Goal: Find specific page/section: Find specific page/section

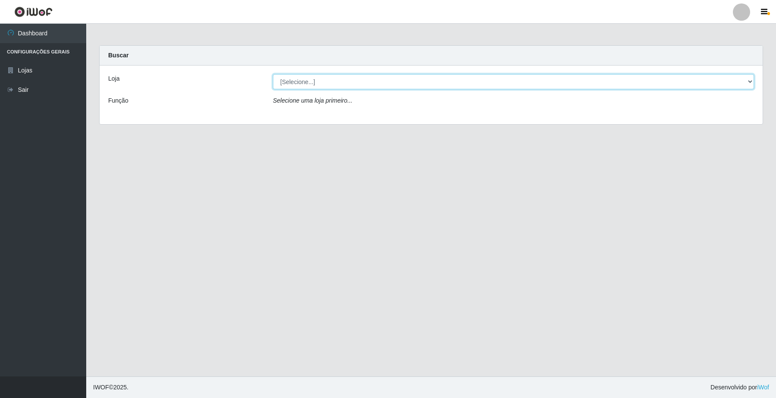
click at [751, 83] on select "[Selecione...] O Filezão - Centenário" at bounding box center [513, 81] width 481 height 15
select select "203"
click at [273, 74] on select "[Selecione...] O Filezão - Centenário" at bounding box center [513, 81] width 481 height 15
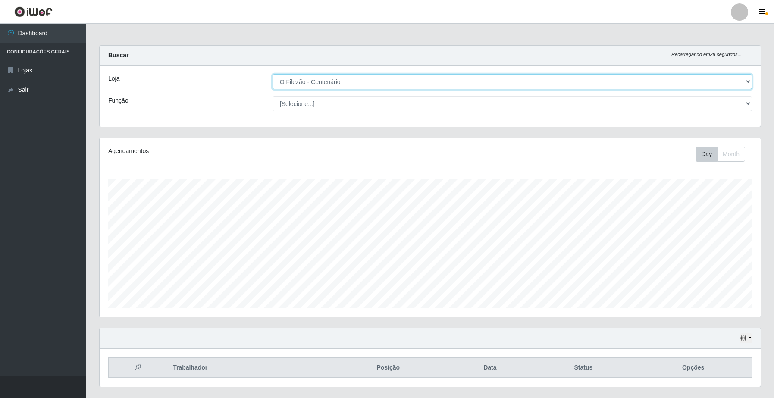
scroll to position [22, 0]
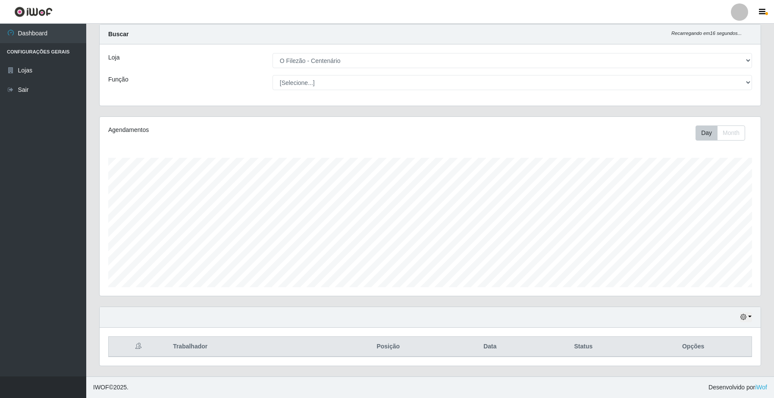
click at [424, 354] on th "Posição" at bounding box center [388, 347] width 120 height 20
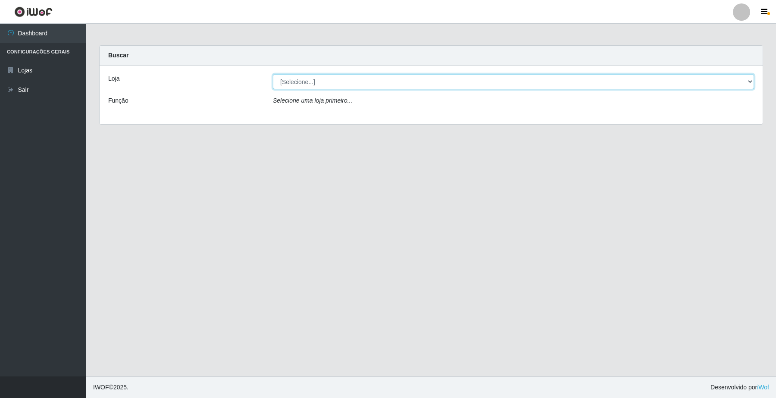
click at [289, 84] on select "[Selecione...] O Filezão - Centenário" at bounding box center [513, 81] width 481 height 15
select select "203"
click at [273, 74] on select "[Selecione...] O Filezão - Centenário" at bounding box center [513, 81] width 481 height 15
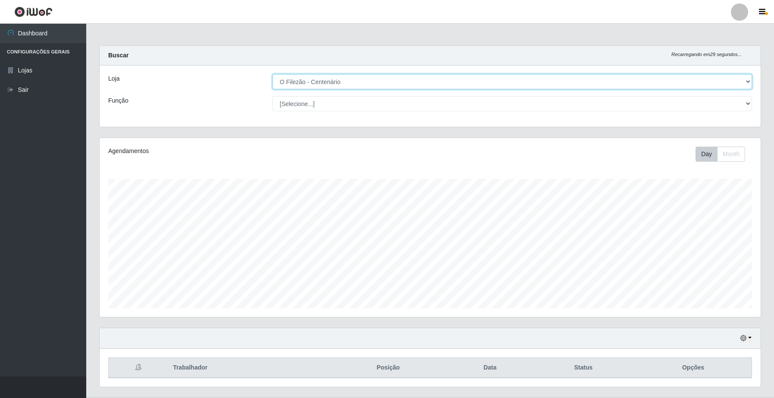
scroll to position [179, 660]
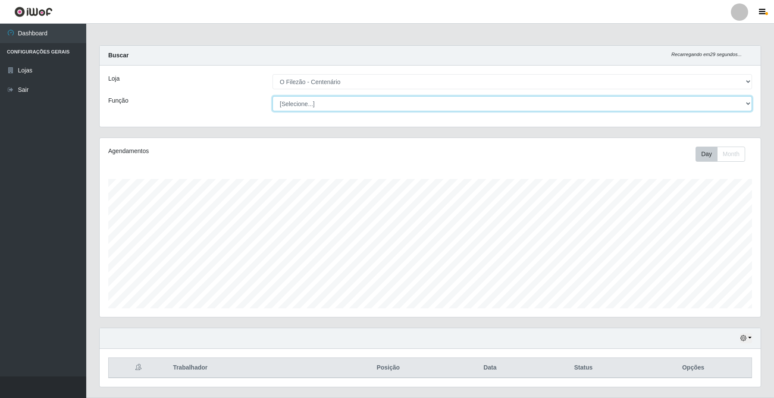
click at [295, 109] on select "[Selecione...] Auxiliar de Estacionamento Auxiliar de Estacionamento + Auxiliar…" at bounding box center [511, 103] width 479 height 15
click at [272, 96] on select "[Selecione...] Auxiliar de Estacionamento Auxiliar de Estacionamento + Auxiliar…" at bounding box center [511, 103] width 479 height 15
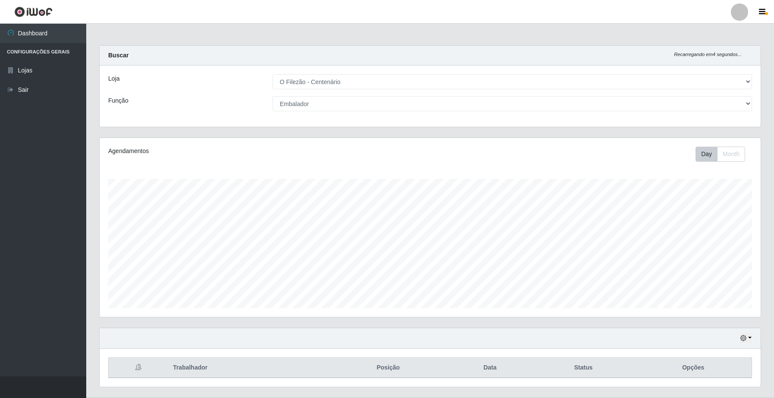
scroll to position [22, 0]
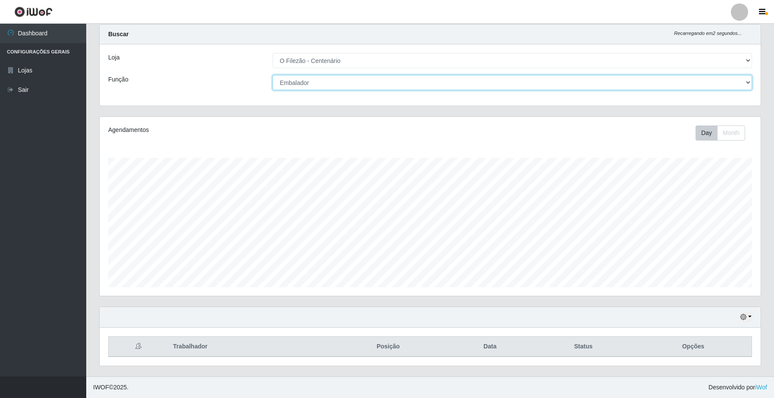
click at [291, 84] on select "[Selecione...] Auxiliar de Estacionamento Auxiliar de Estacionamento + Auxiliar…" at bounding box center [511, 82] width 479 height 15
select select "[Selecione...]"
click at [272, 75] on select "[Selecione...] Auxiliar de Estacionamento Auxiliar de Estacionamento + Auxiliar…" at bounding box center [511, 82] width 479 height 15
